Goal: Transaction & Acquisition: Purchase product/service

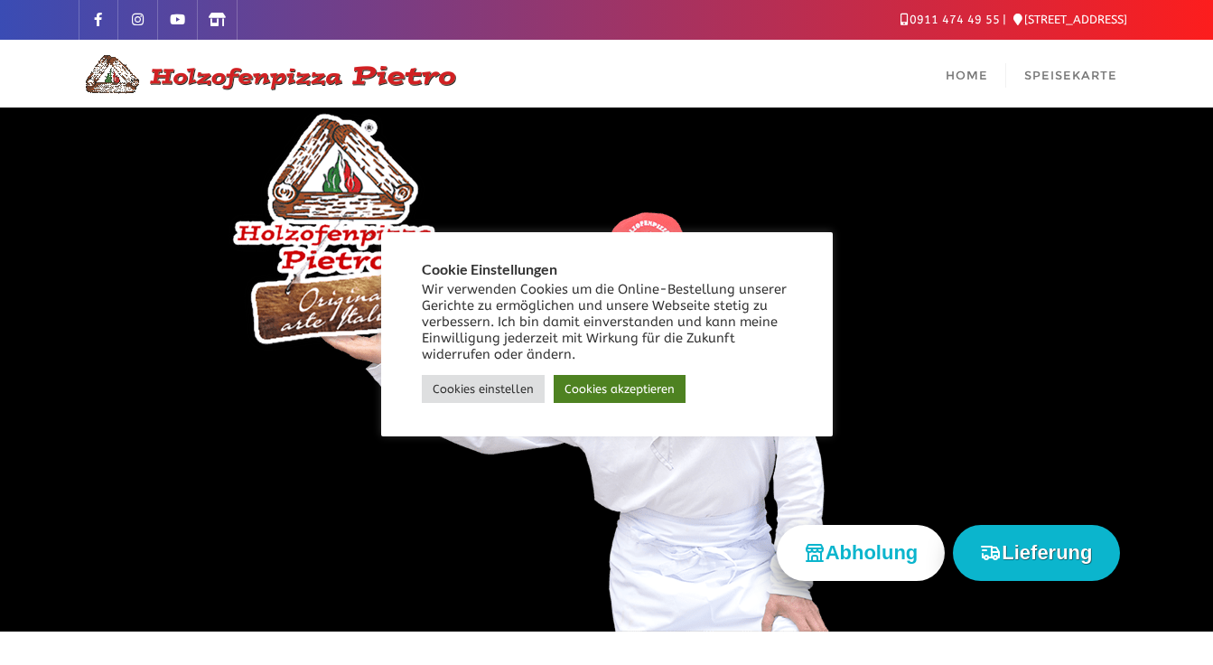
click at [652, 388] on link "Cookies akzeptieren" at bounding box center [620, 389] width 132 height 28
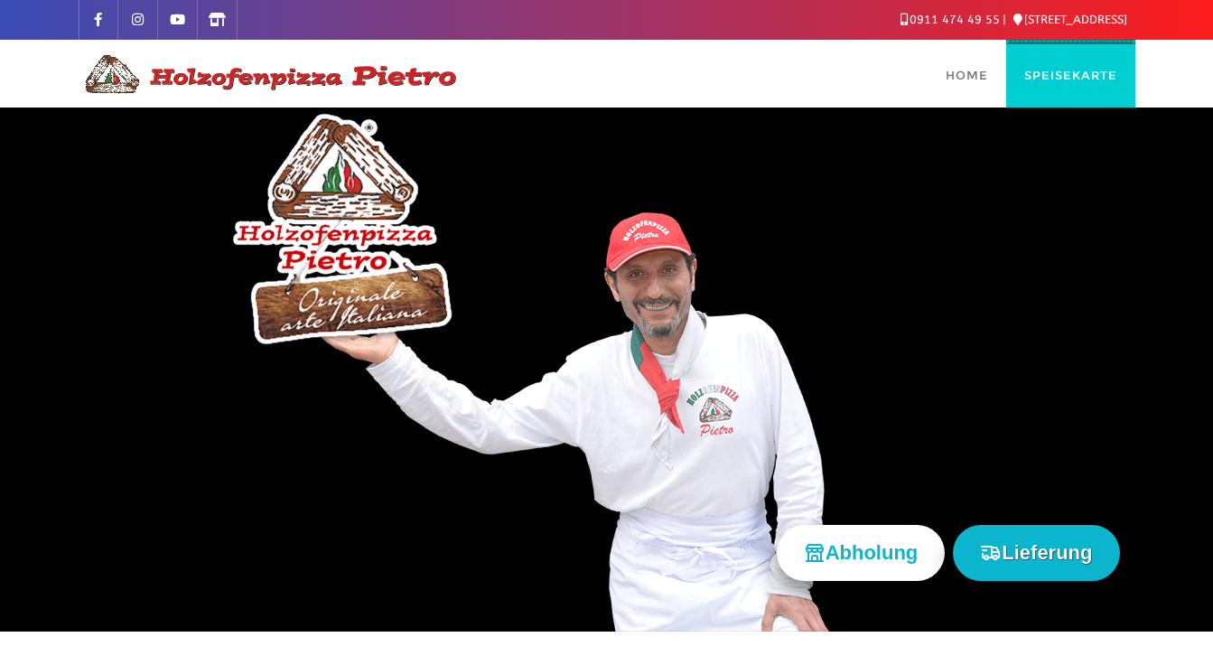
click at [1070, 90] on link "Speisekarte" at bounding box center [1070, 74] width 129 height 68
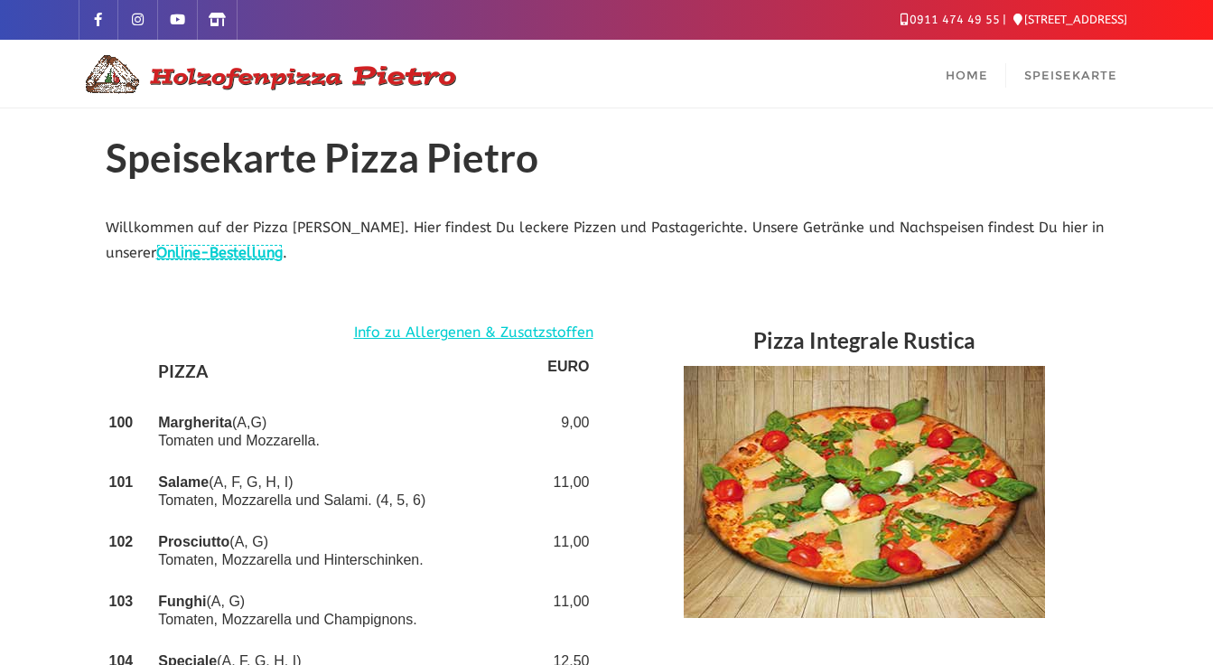
click at [245, 252] on link "Online-Bestellung" at bounding box center [219, 252] width 126 height 17
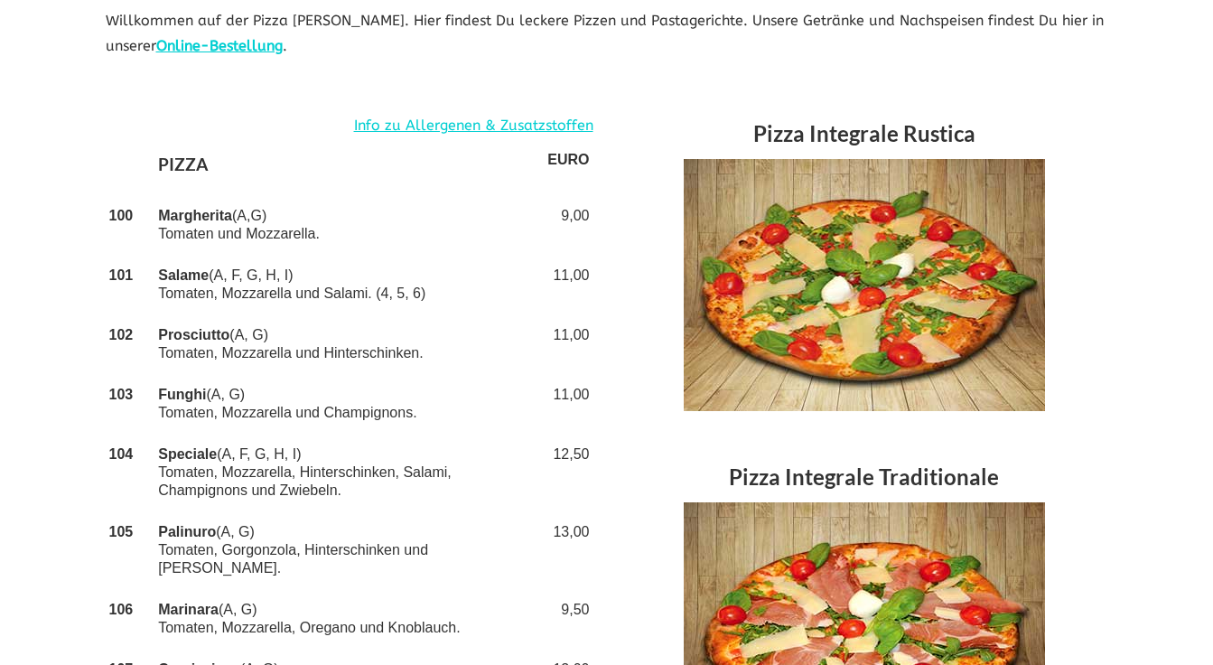
scroll to position [217, 0]
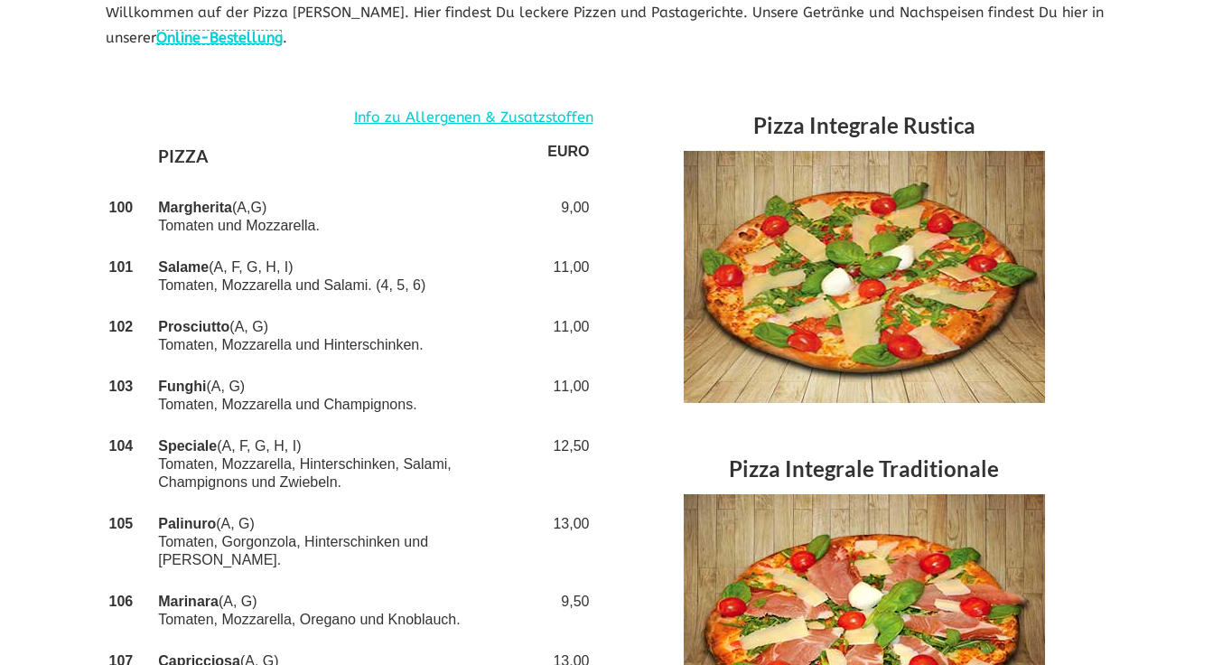
click at [255, 38] on link "Online-Bestellung" at bounding box center [219, 37] width 126 height 17
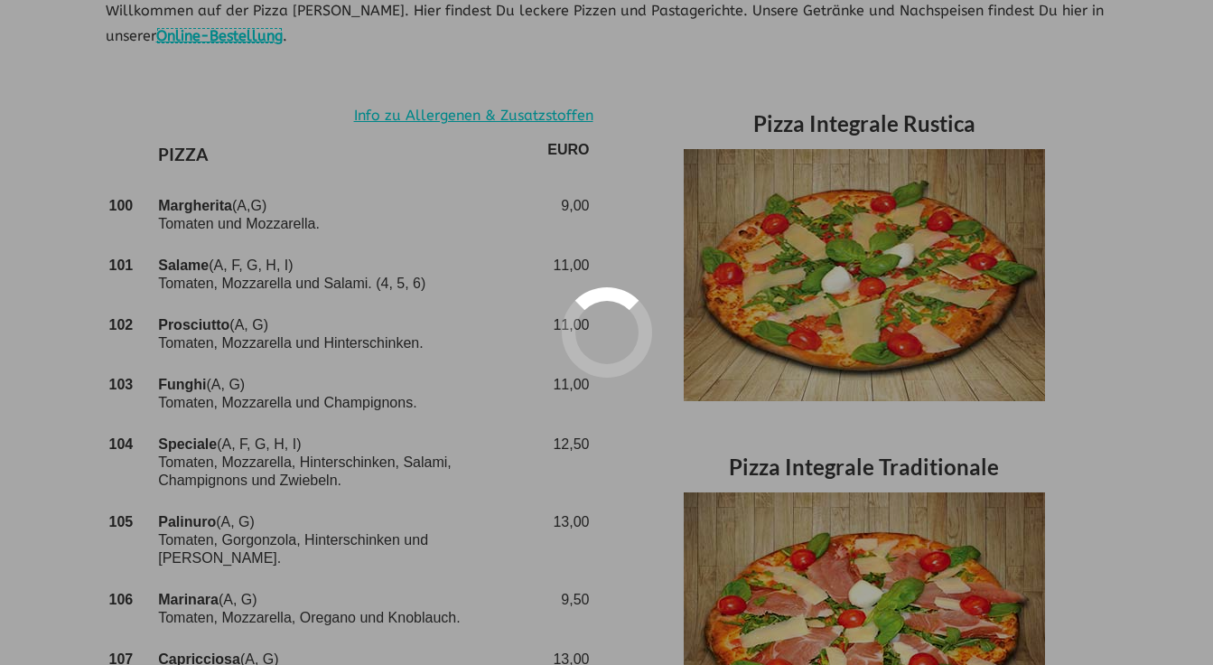
scroll to position [0, 0]
